Goal: Task Accomplishment & Management: Manage account settings

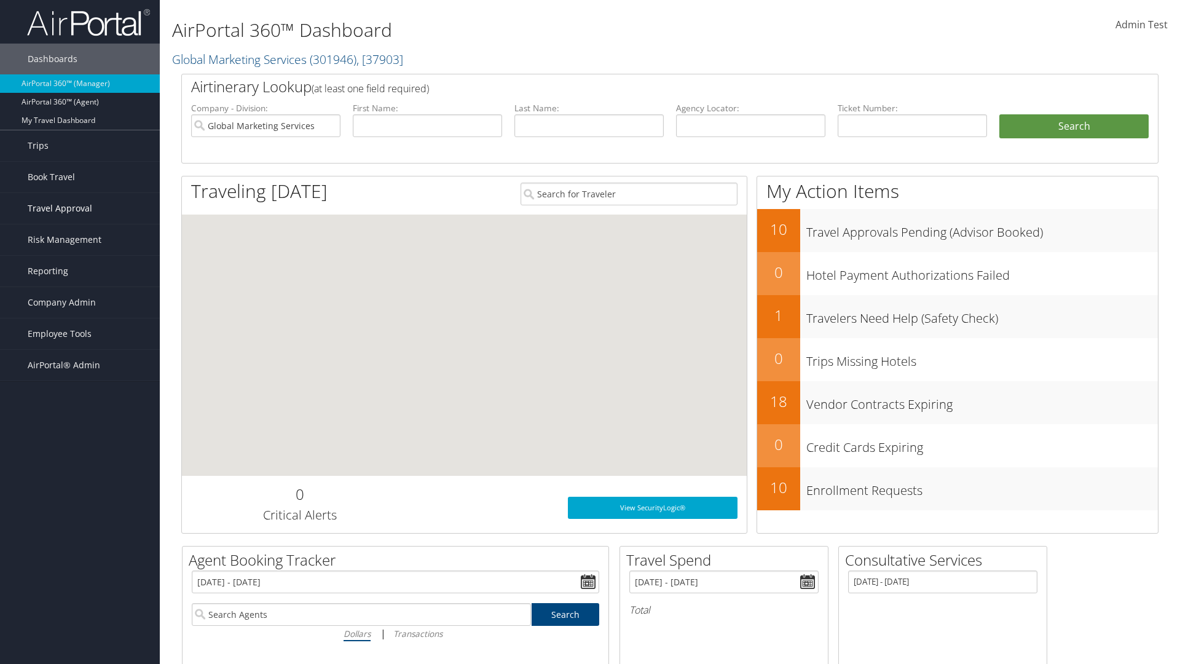
click at [80, 208] on span "Travel Approval" at bounding box center [60, 208] width 65 height 31
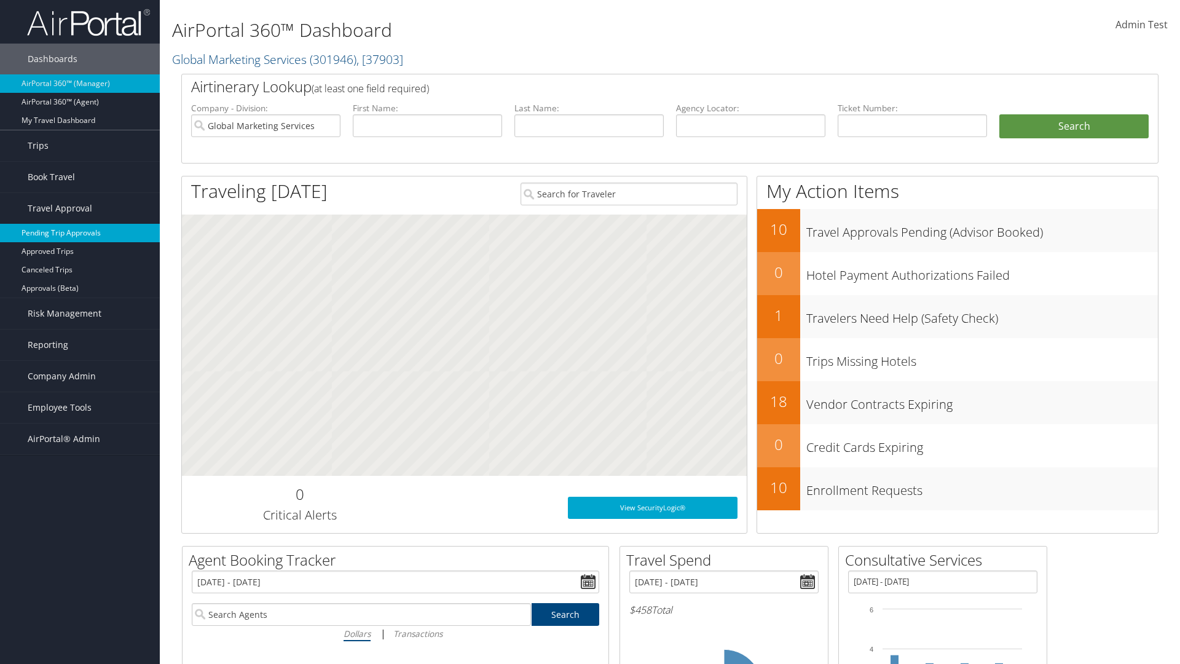
click at [80, 233] on link "Pending Trip Approvals" at bounding box center [80, 233] width 160 height 18
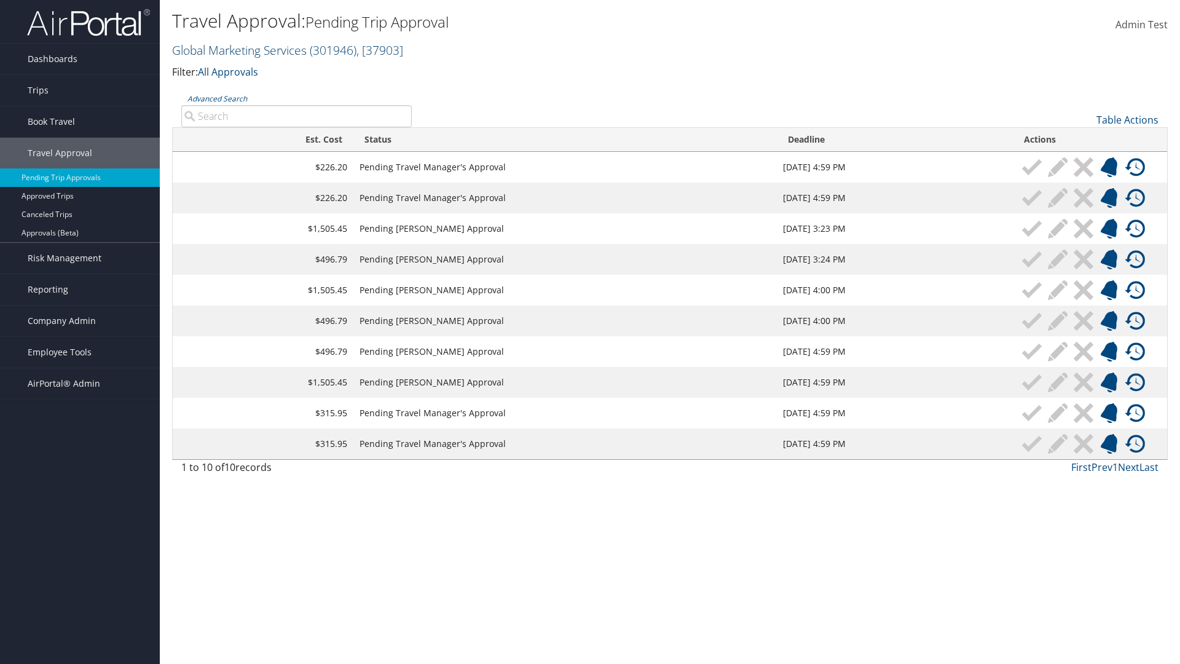
click at [238, 50] on link "Global Marketing Services ( 301946 ) , [ 37903 ]" at bounding box center [287, 50] width 231 height 17
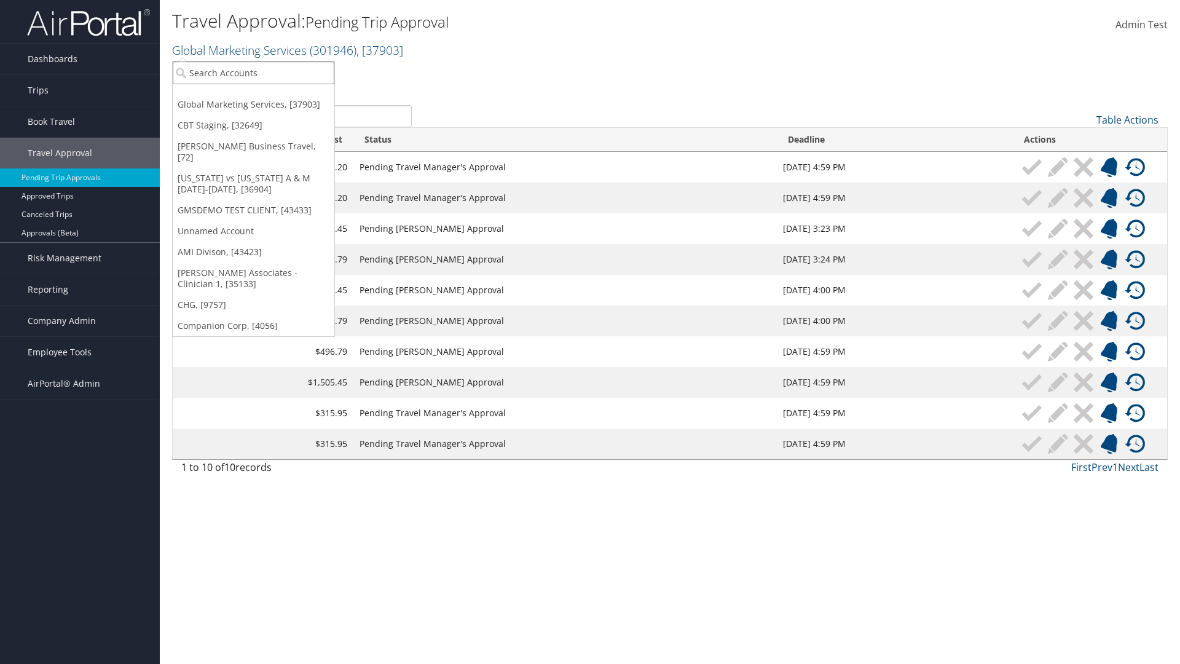
click at [253, 73] on input "search" at bounding box center [254, 72] width 162 height 23
type input "Global Marketing Services"
click at [265, 106] on div "Account" at bounding box center [265, 106] width 198 height 11
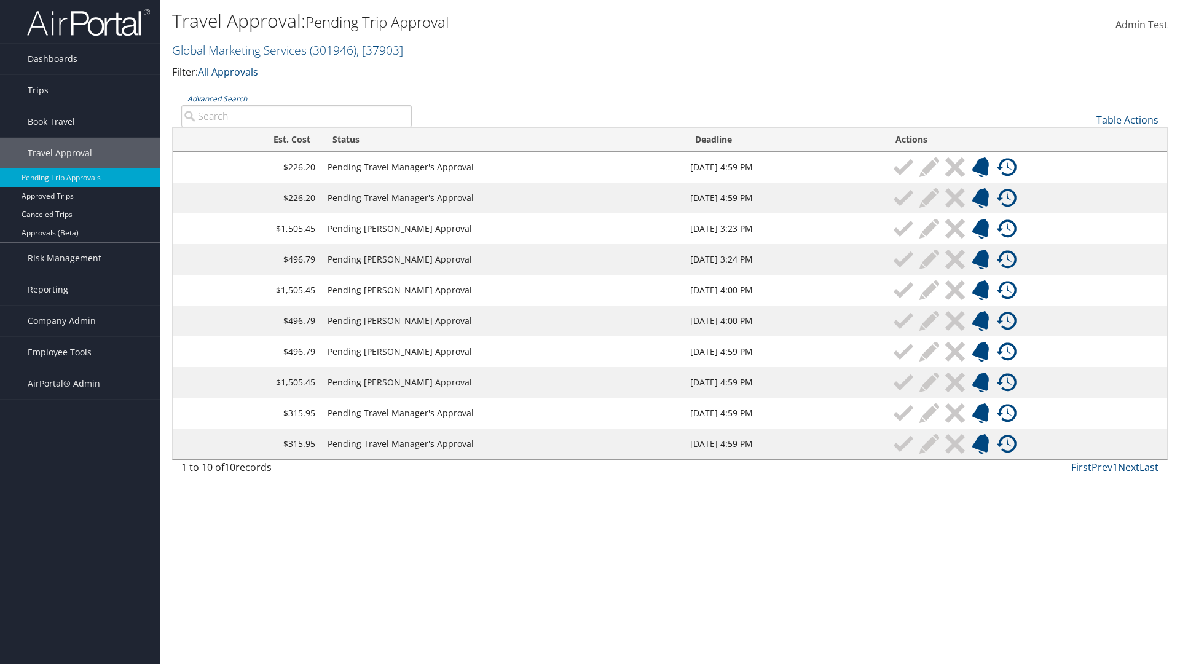
click at [296, 116] on input "Advanced Search" at bounding box center [296, 116] width 231 height 22
type input "Denver"
